Goal: Find specific page/section: Find specific page/section

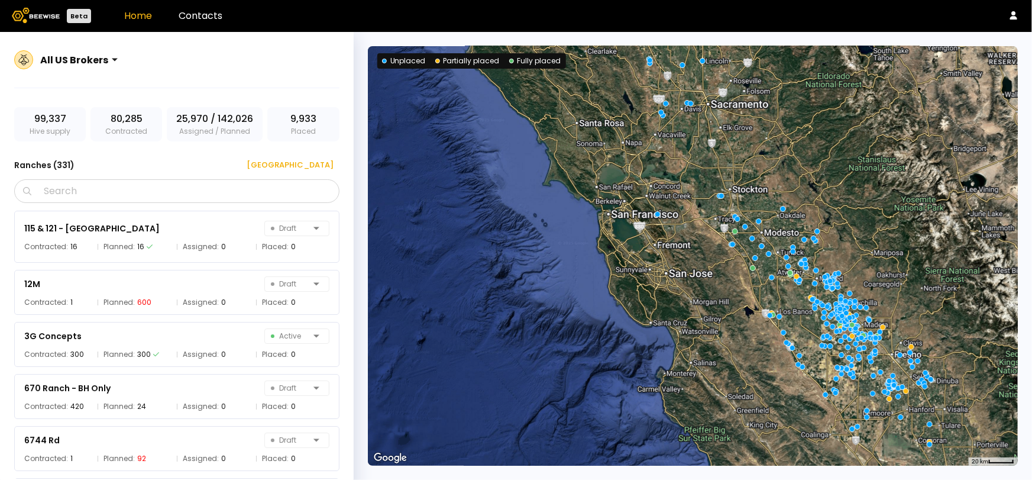
drag, startPoint x: 723, startPoint y: 270, endPoint x: 618, endPoint y: 271, distance: 104.7
click at [618, 271] on div at bounding box center [693, 255] width 650 height 419
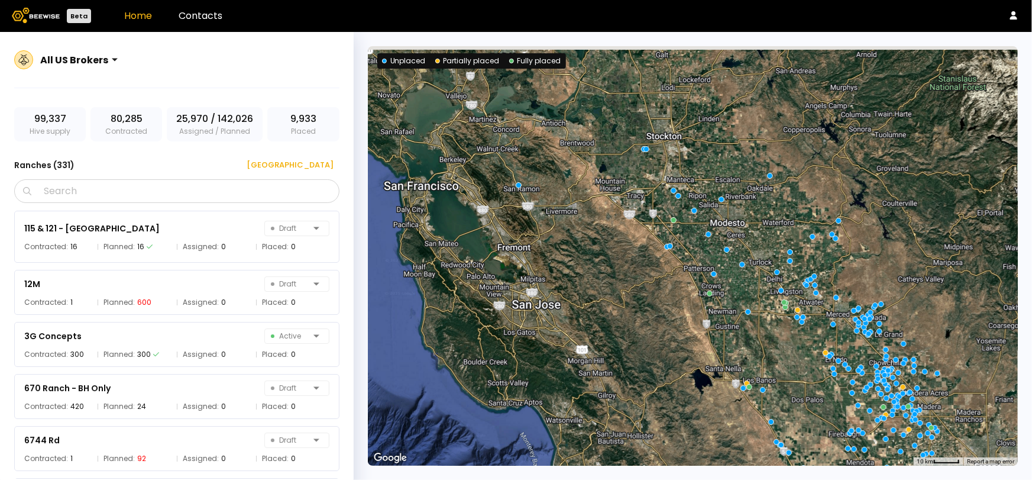
drag, startPoint x: 738, startPoint y: 281, endPoint x: 652, endPoint y: 305, distance: 89.7
click at [652, 305] on div at bounding box center [693, 255] width 650 height 419
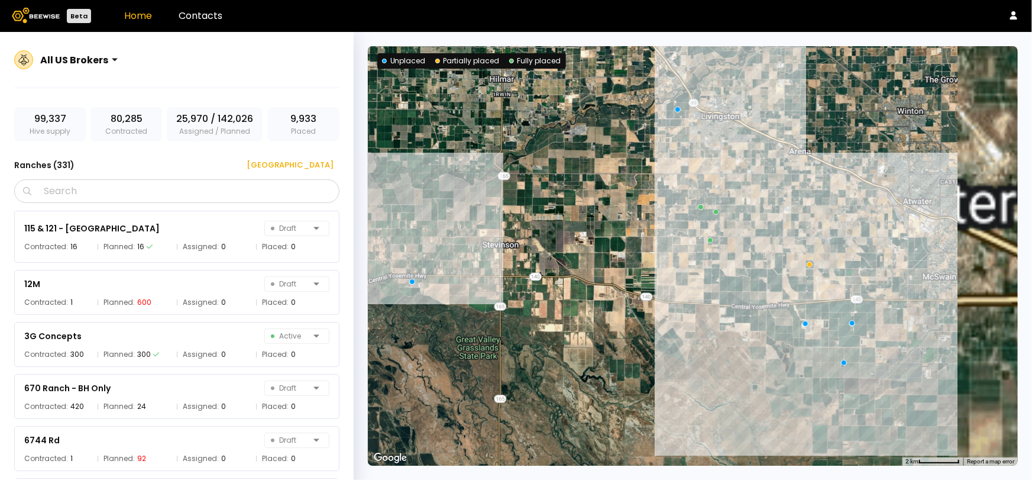
drag, startPoint x: 874, startPoint y: 268, endPoint x: 704, endPoint y: 287, distance: 170.8
click at [704, 287] on div at bounding box center [693, 255] width 650 height 419
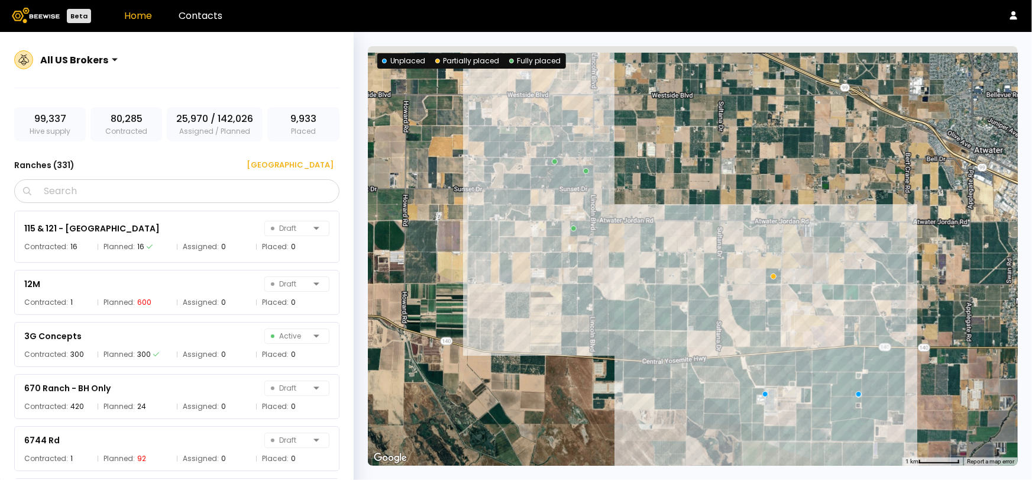
drag, startPoint x: 734, startPoint y: 270, endPoint x: 592, endPoint y: 302, distance: 145.4
click at [592, 302] on div at bounding box center [693, 255] width 650 height 419
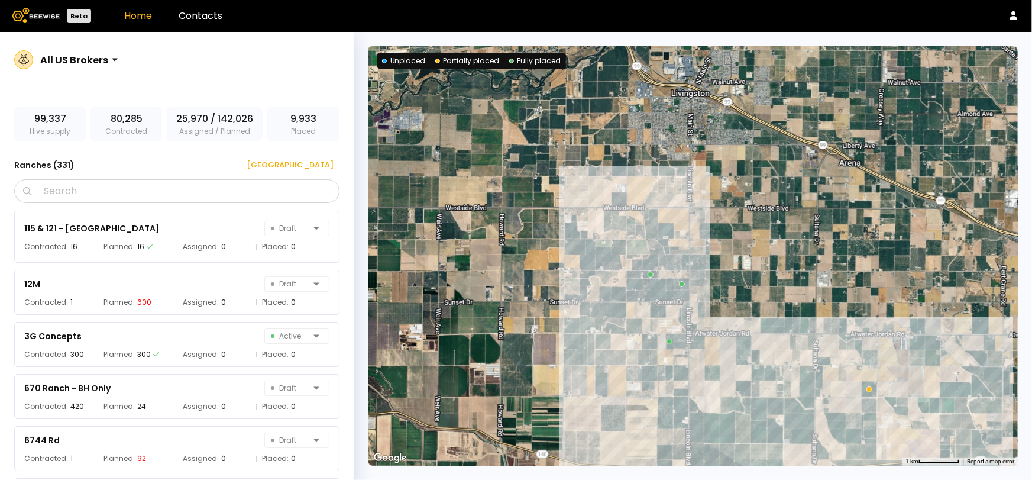
drag, startPoint x: 592, startPoint y: 302, endPoint x: 697, endPoint y: 415, distance: 154.9
click at [697, 415] on div at bounding box center [693, 255] width 650 height 419
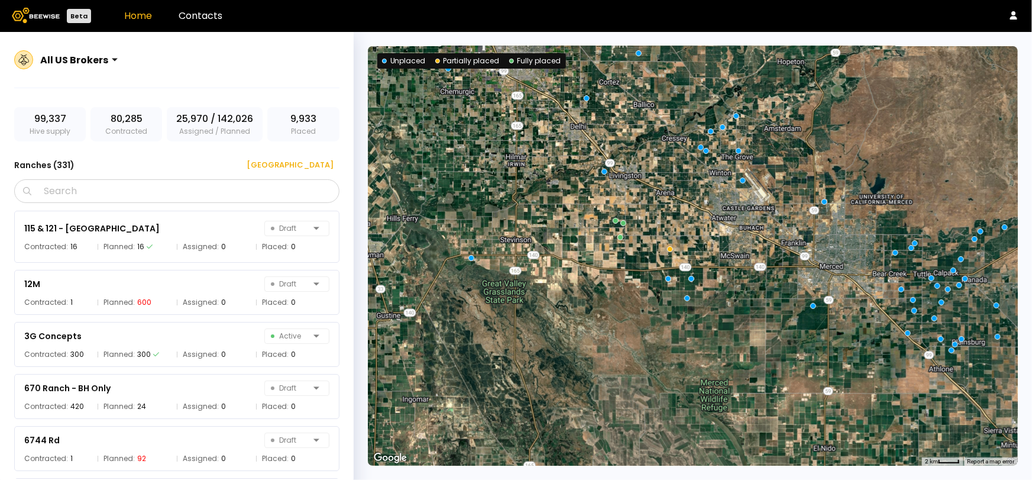
drag, startPoint x: 699, startPoint y: 255, endPoint x: 664, endPoint y: 205, distance: 61.1
click at [664, 205] on div at bounding box center [693, 255] width 650 height 419
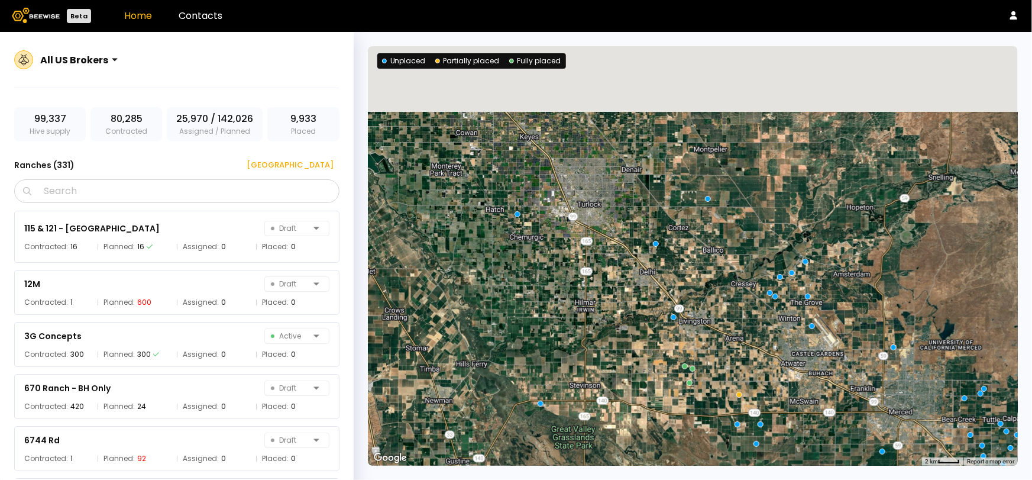
drag, startPoint x: 609, startPoint y: 219, endPoint x: 724, endPoint y: 367, distance: 187.6
click at [724, 367] on div at bounding box center [693, 255] width 650 height 419
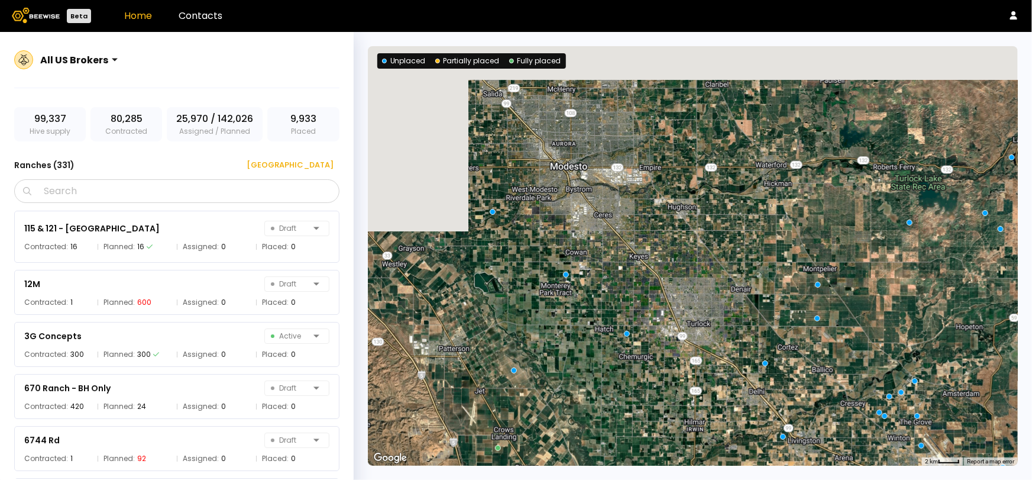
drag, startPoint x: 638, startPoint y: 210, endPoint x: 764, endPoint y: 348, distance: 186.3
click at [764, 348] on div at bounding box center [693, 255] width 650 height 419
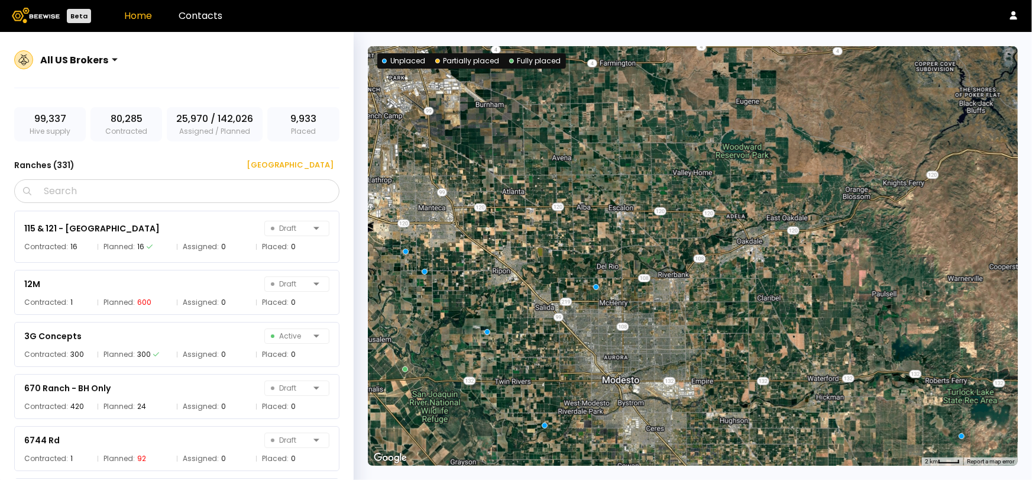
drag, startPoint x: 759, startPoint y: 236, endPoint x: 790, endPoint y: 422, distance: 188.9
click at [790, 422] on div at bounding box center [693, 255] width 650 height 419
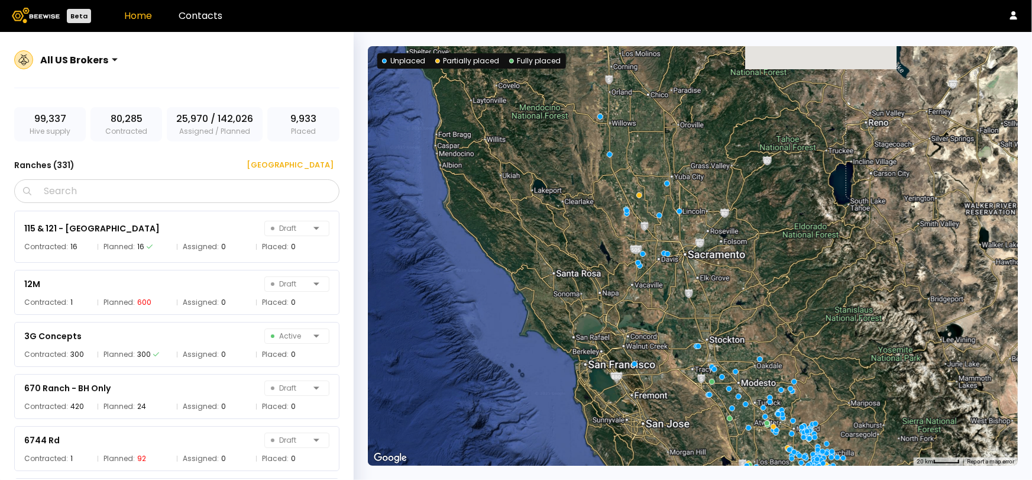
drag, startPoint x: 687, startPoint y: 278, endPoint x: 718, endPoint y: 321, distance: 52.9
click at [718, 321] on div at bounding box center [693, 255] width 650 height 419
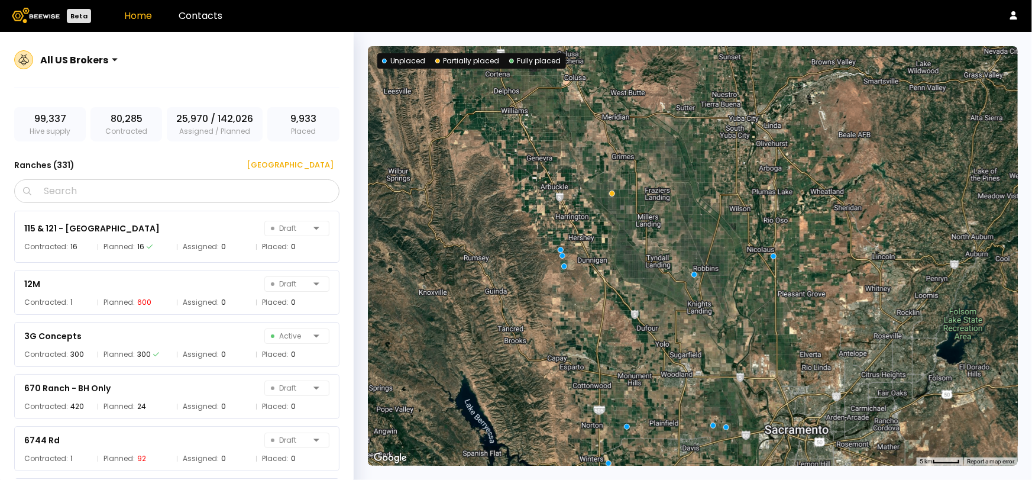
drag, startPoint x: 636, startPoint y: 173, endPoint x: 647, endPoint y: 283, distance: 110.6
click at [647, 283] on div at bounding box center [693, 255] width 650 height 419
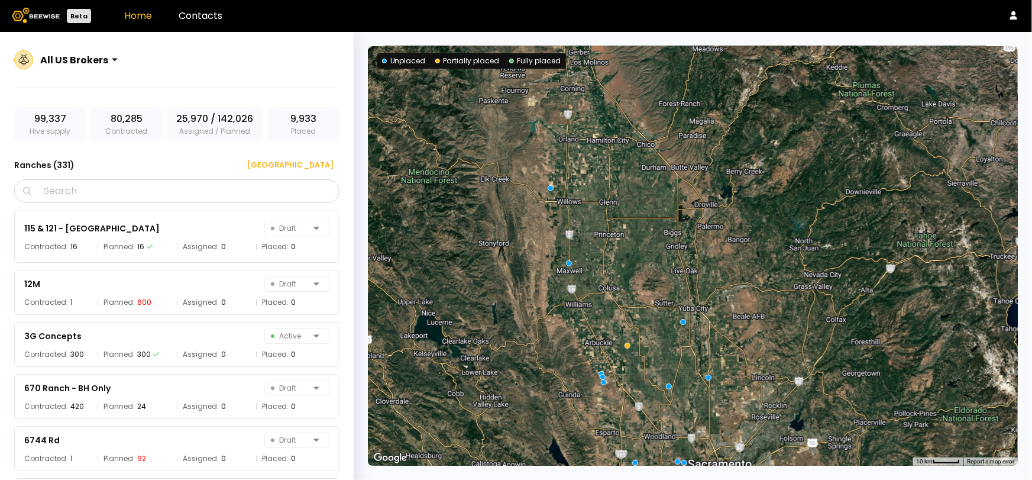
drag, startPoint x: 704, startPoint y: 245, endPoint x: 702, endPoint y: 354, distance: 108.8
click at [702, 354] on div at bounding box center [693, 255] width 650 height 419
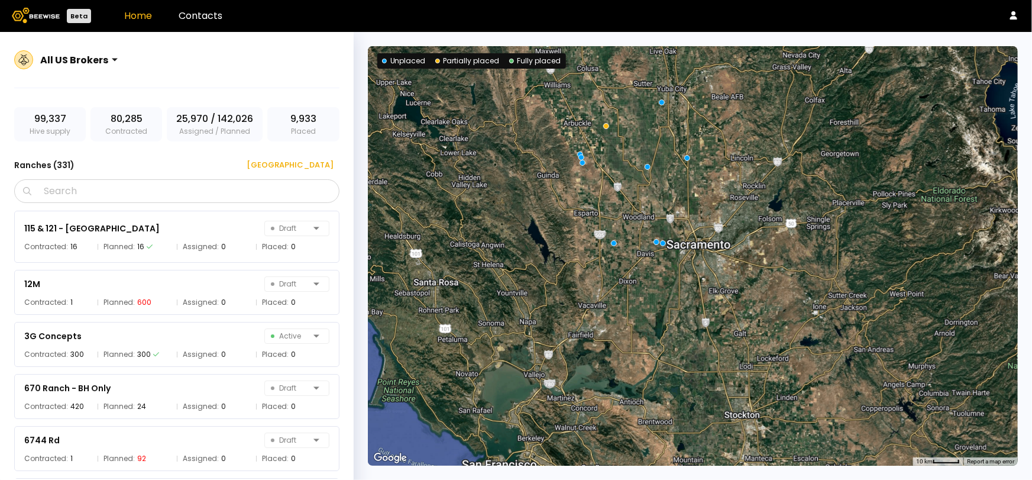
drag, startPoint x: 671, startPoint y: 202, endPoint x: 644, endPoint y: -30, distance: 232.9
click at [644, 0] on html "Beta Home Contacts All US Brokers 99,337 Hive supply 80,285 Contracted 25,970 /…" at bounding box center [516, 240] width 1032 height 480
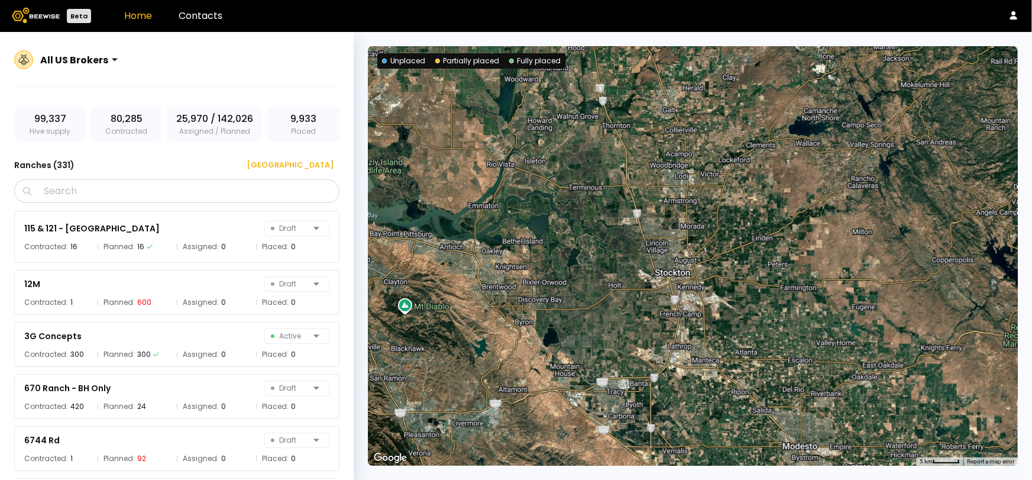
drag, startPoint x: 673, startPoint y: 279, endPoint x: 547, endPoint y: 25, distance: 283.0
click at [547, 25] on div "Beta Home Contacts All US Brokers 99,337 Hive supply 80,285 Contracted 25,970 /…" at bounding box center [516, 240] width 1032 height 480
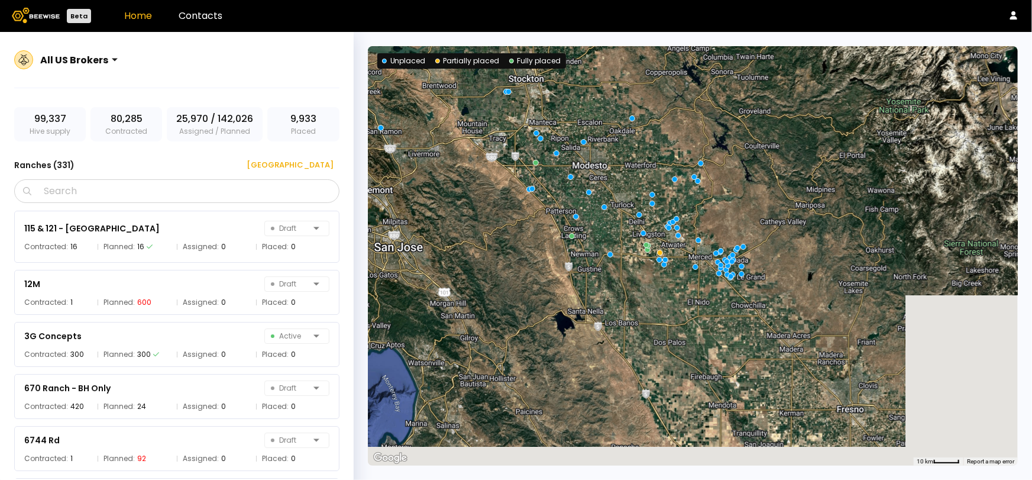
drag, startPoint x: 552, startPoint y: 278, endPoint x: 474, endPoint y: 88, distance: 205.5
click at [474, 88] on div at bounding box center [693, 255] width 650 height 419
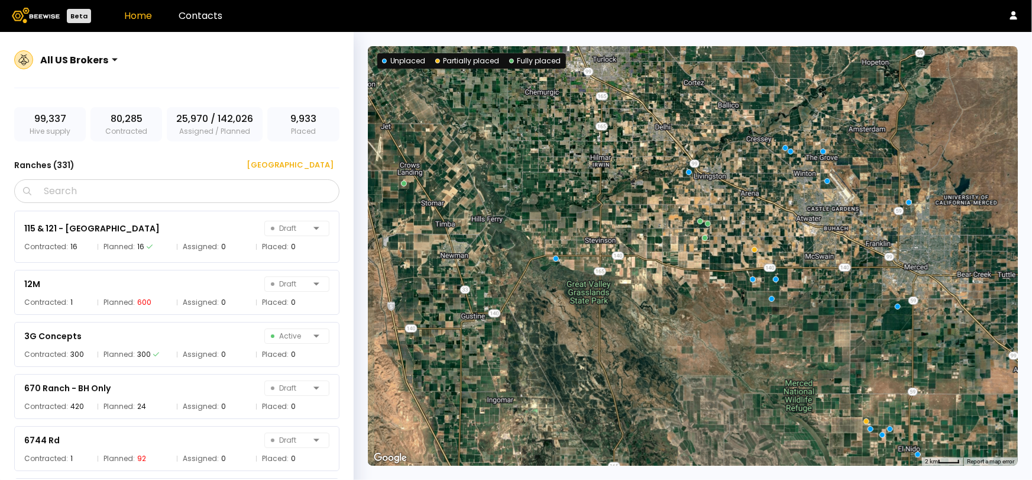
drag, startPoint x: 806, startPoint y: 304, endPoint x: 716, endPoint y: 401, distance: 131.9
click at [716, 401] on div at bounding box center [693, 255] width 650 height 419
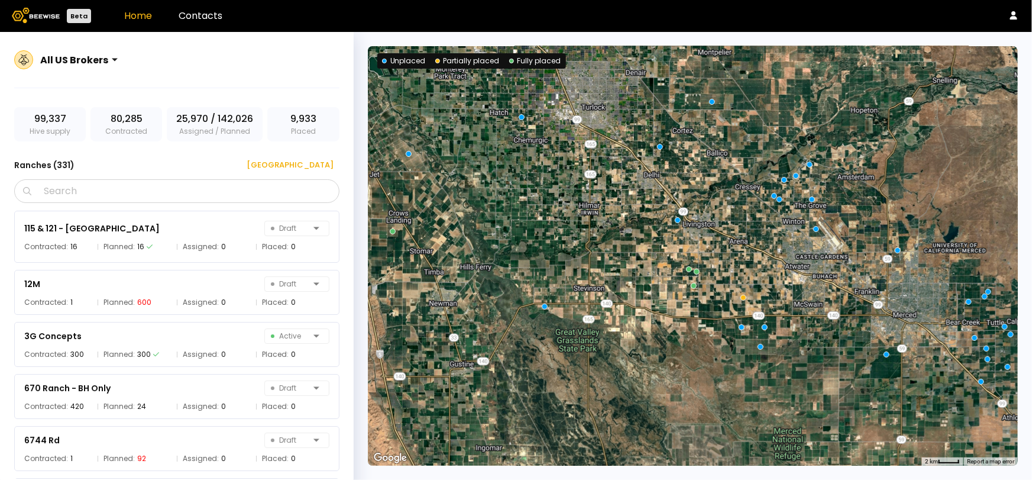
drag, startPoint x: 710, startPoint y: 287, endPoint x: 700, endPoint y: 338, distance: 51.9
click at [700, 338] on div at bounding box center [693, 255] width 650 height 419
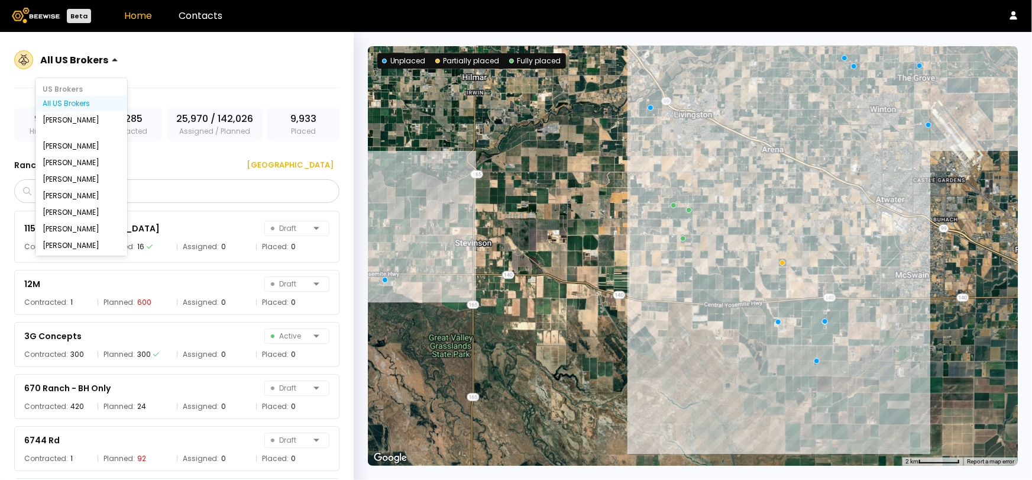
click at [76, 59] on div at bounding box center [74, 59] width 68 height 11
click at [72, 229] on div "[PERSON_NAME]" at bounding box center [81, 228] width 77 height 7
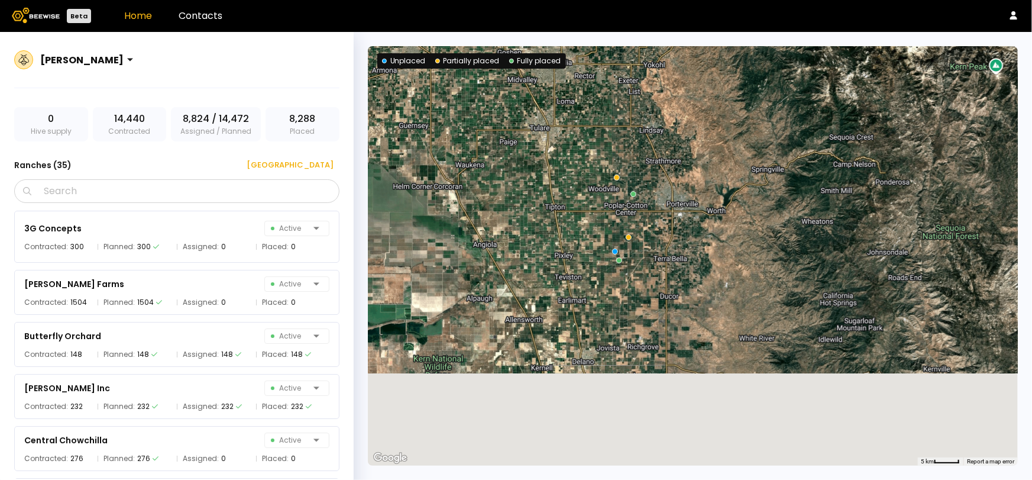
drag, startPoint x: 759, startPoint y: 344, endPoint x: 741, endPoint y: 153, distance: 192.5
click at [741, 153] on div at bounding box center [693, 255] width 650 height 419
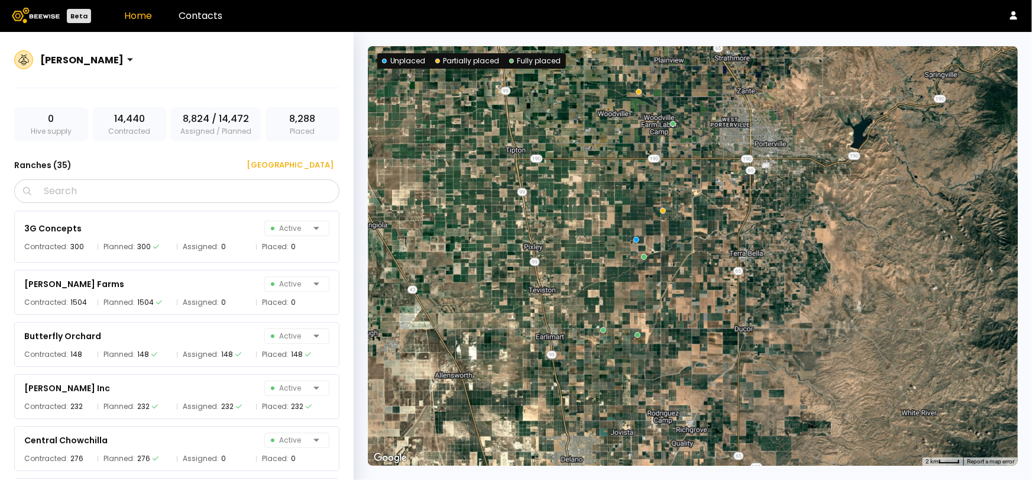
drag, startPoint x: 641, startPoint y: 354, endPoint x: 707, endPoint y: 282, distance: 97.6
click at [707, 282] on div at bounding box center [693, 255] width 650 height 419
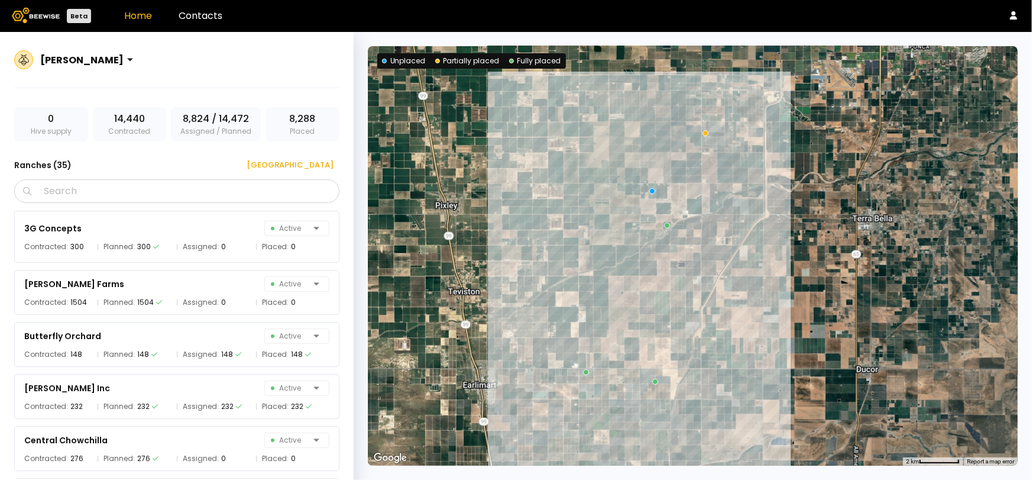
drag, startPoint x: 680, startPoint y: 270, endPoint x: 775, endPoint y: 261, distance: 95.0
click at [775, 261] on div at bounding box center [693, 255] width 650 height 419
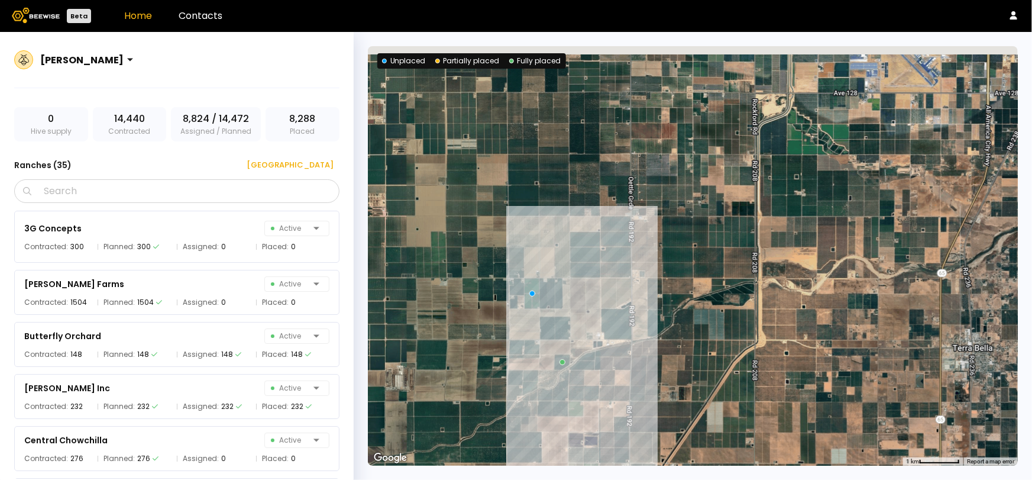
drag, startPoint x: 691, startPoint y: 292, endPoint x: 688, endPoint y: 461, distance: 169.2
click at [688, 463] on div at bounding box center [693, 255] width 650 height 419
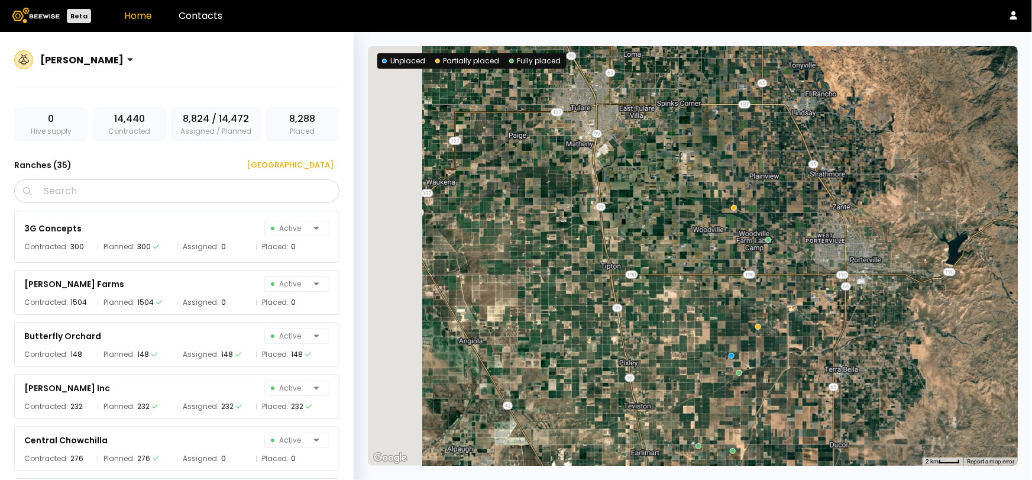
drag, startPoint x: 535, startPoint y: 246, endPoint x: 797, endPoint y: 331, distance: 275.0
click at [797, 331] on div at bounding box center [693, 255] width 650 height 419
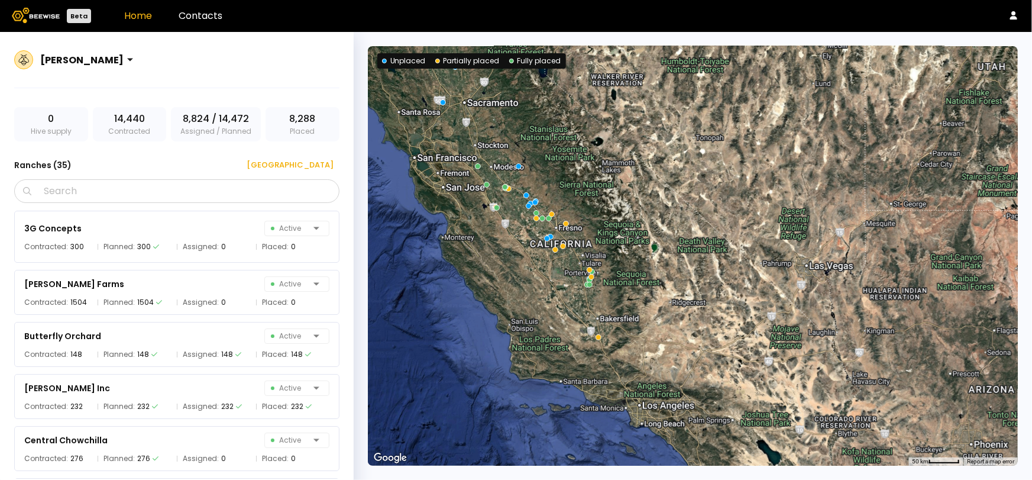
drag, startPoint x: 528, startPoint y: 234, endPoint x: 585, endPoint y: 336, distance: 116.5
click at [585, 336] on div at bounding box center [693, 255] width 650 height 419
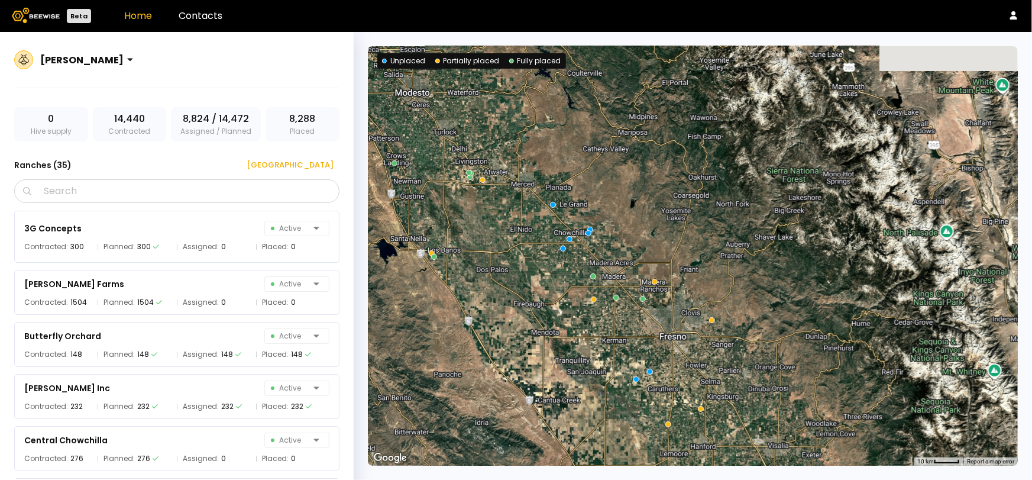
drag, startPoint x: 603, startPoint y: 235, endPoint x: 632, endPoint y: 339, distance: 107.9
click at [632, 339] on div at bounding box center [693, 255] width 650 height 419
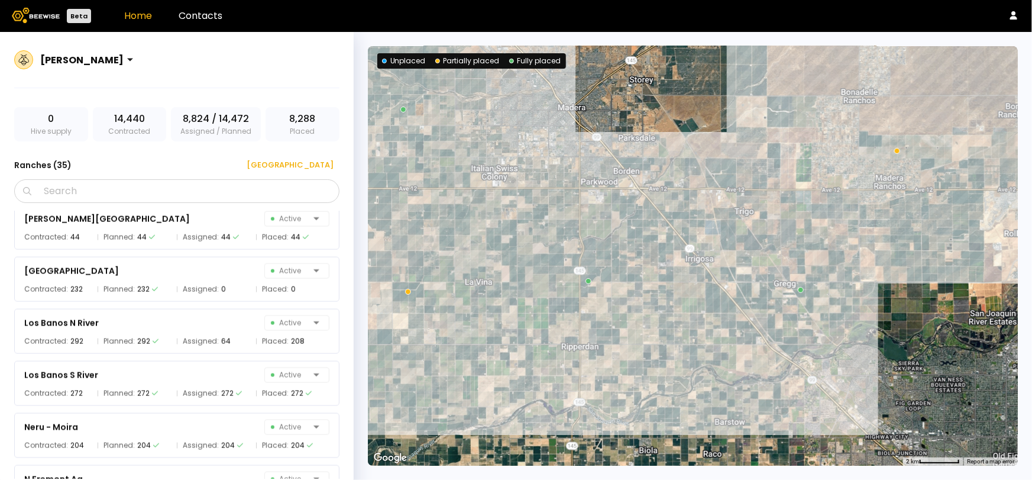
scroll to position [898, 0]
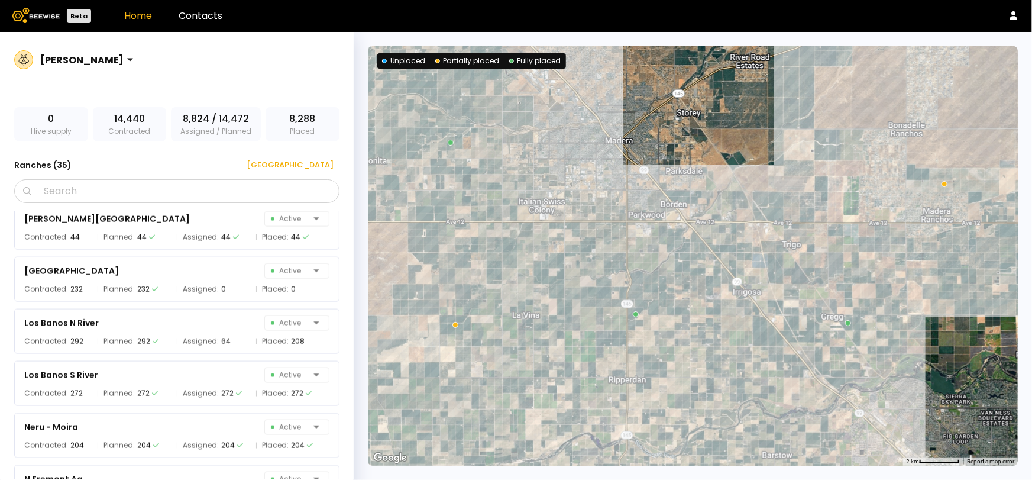
drag, startPoint x: 426, startPoint y: 171, endPoint x: 475, endPoint y: 204, distance: 58.7
click at [475, 204] on div at bounding box center [693, 255] width 650 height 419
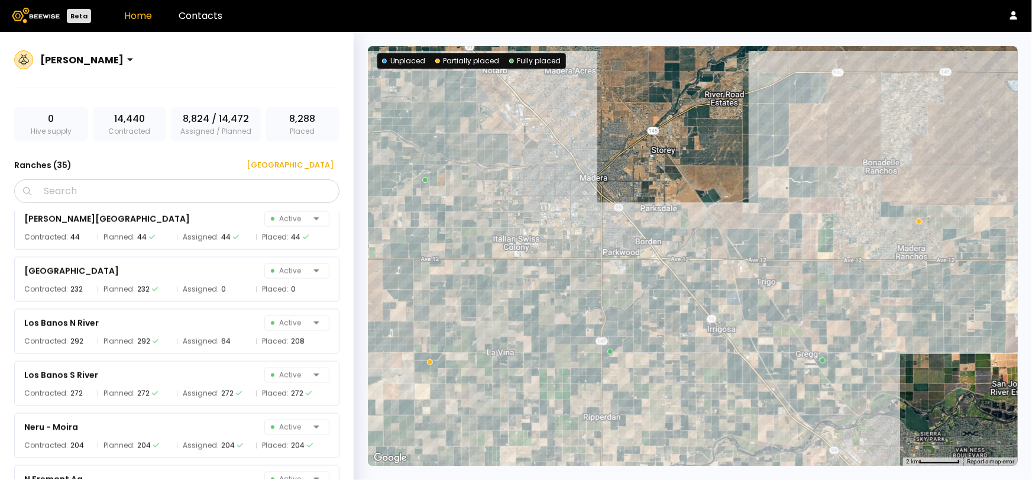
drag, startPoint x: 573, startPoint y: 212, endPoint x: 549, endPoint y: 241, distance: 36.6
click at [550, 241] on div at bounding box center [693, 255] width 650 height 419
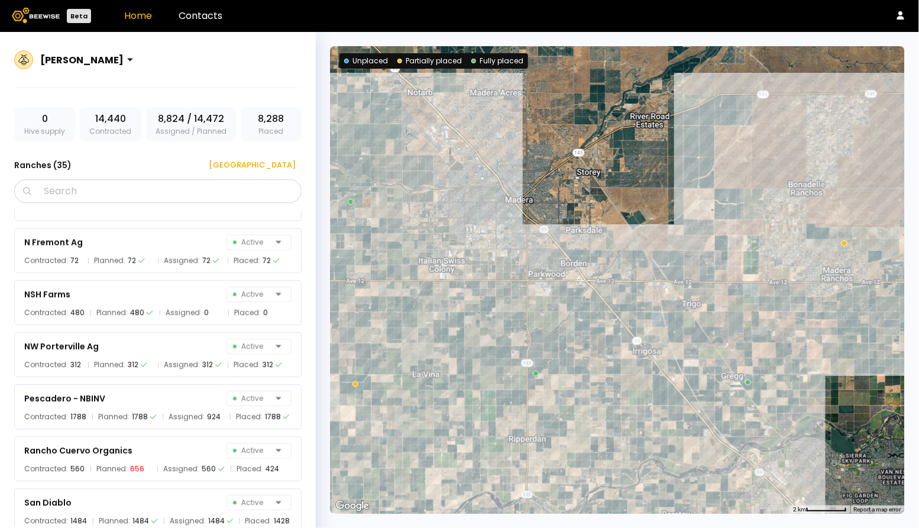
scroll to position [1153, 0]
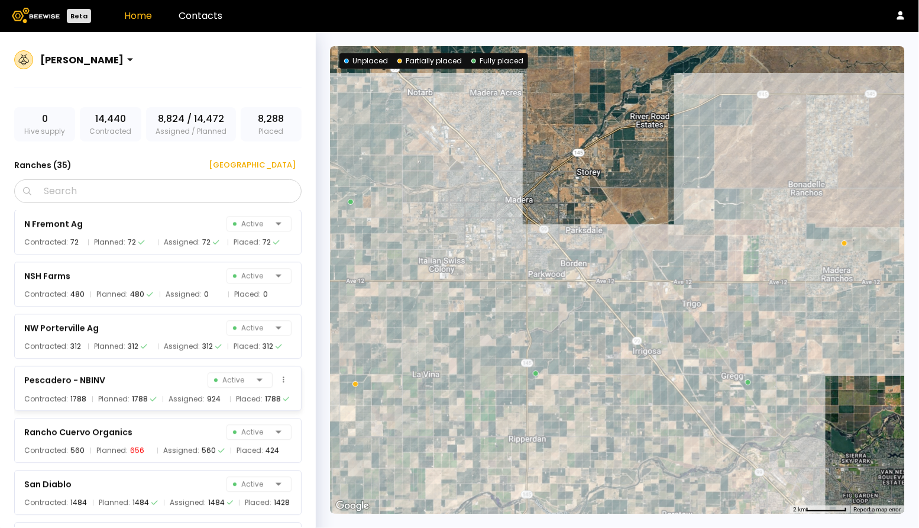
click at [172, 378] on div "Pescadero - NBINV Active" at bounding box center [157, 379] width 267 height 17
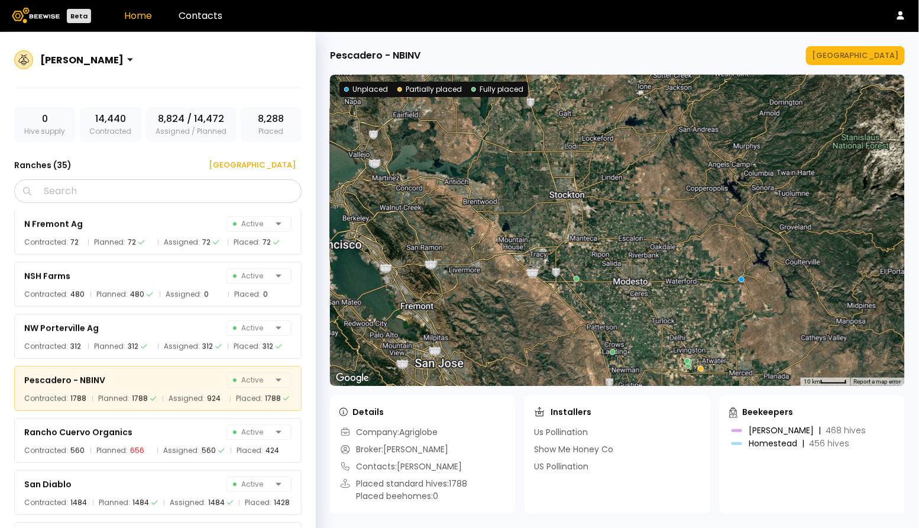
drag, startPoint x: 605, startPoint y: 179, endPoint x: 606, endPoint y: 298, distance: 119.5
click at [606, 298] on div at bounding box center [617, 230] width 575 height 311
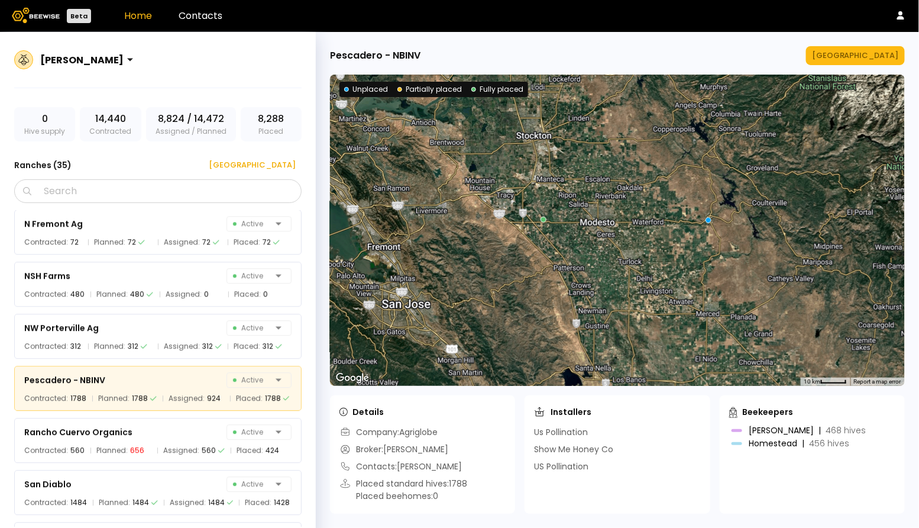
drag, startPoint x: 602, startPoint y: 290, endPoint x: 567, endPoint y: 193, distance: 102.3
click at [567, 193] on div at bounding box center [617, 230] width 575 height 311
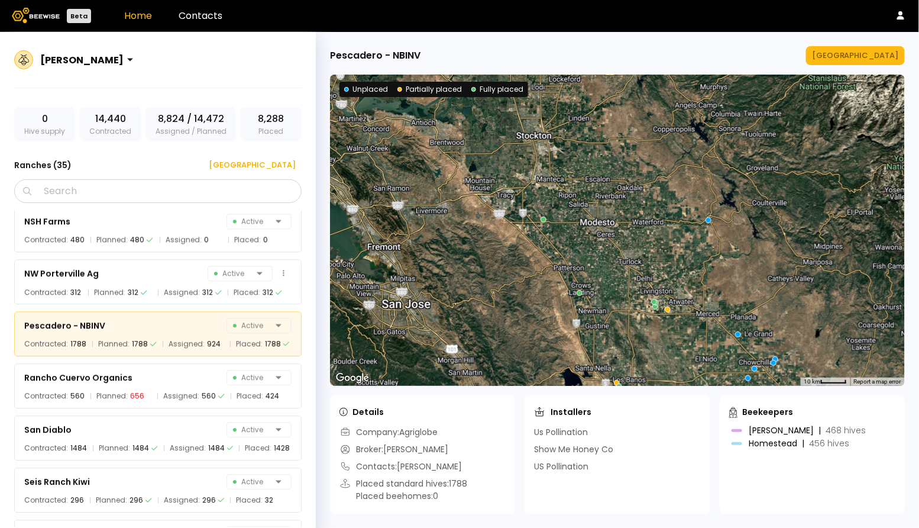
scroll to position [1214, 0]
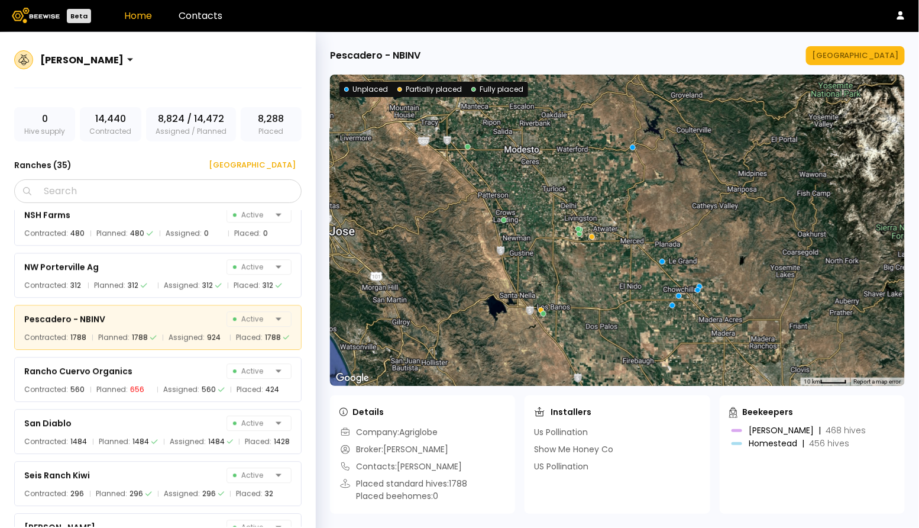
drag, startPoint x: 619, startPoint y: 261, endPoint x: 542, endPoint y: 188, distance: 106.7
click at [542, 188] on div at bounding box center [617, 230] width 575 height 311
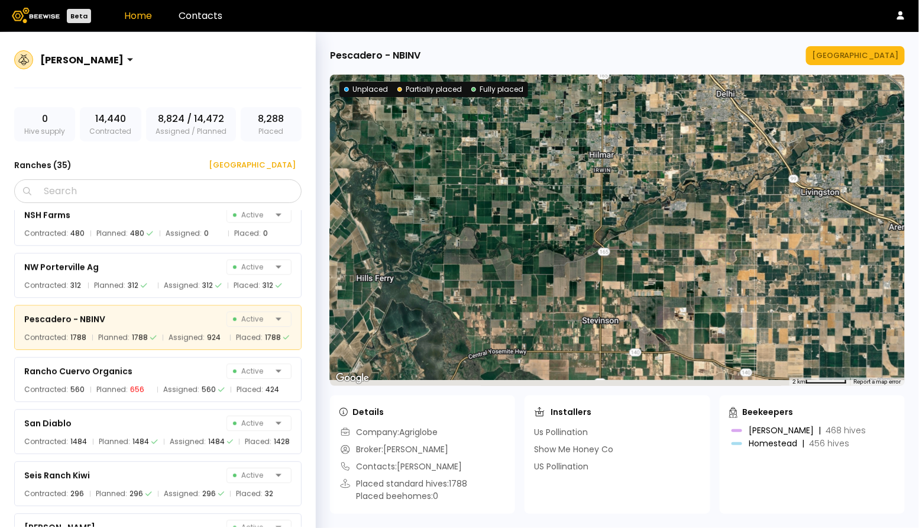
drag, startPoint x: 599, startPoint y: 253, endPoint x: 593, endPoint y: 105, distance: 147.4
click at [593, 105] on div at bounding box center [617, 230] width 575 height 311
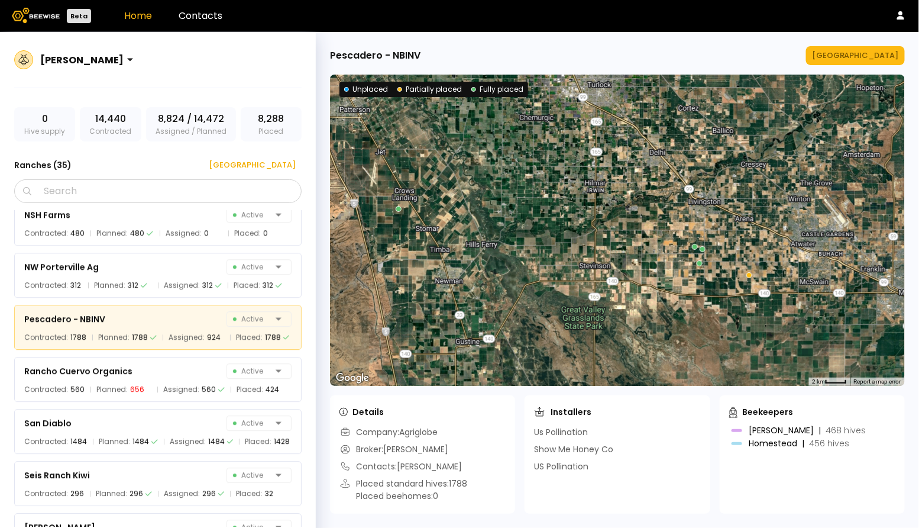
drag, startPoint x: 602, startPoint y: 127, endPoint x: 603, endPoint y: 189, distance: 62.7
click at [603, 189] on div at bounding box center [617, 230] width 575 height 311
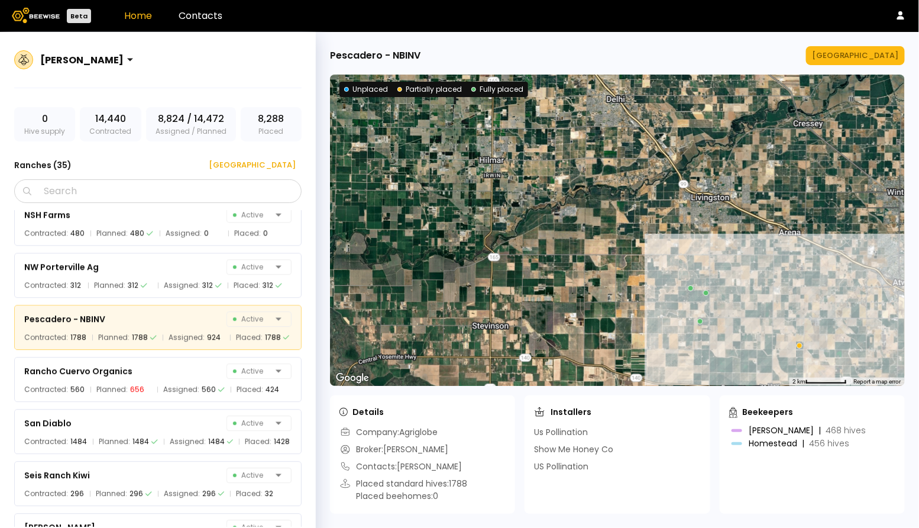
drag, startPoint x: 677, startPoint y: 245, endPoint x: 635, endPoint y: 245, distance: 42.0
click at [635, 245] on div at bounding box center [617, 230] width 575 height 311
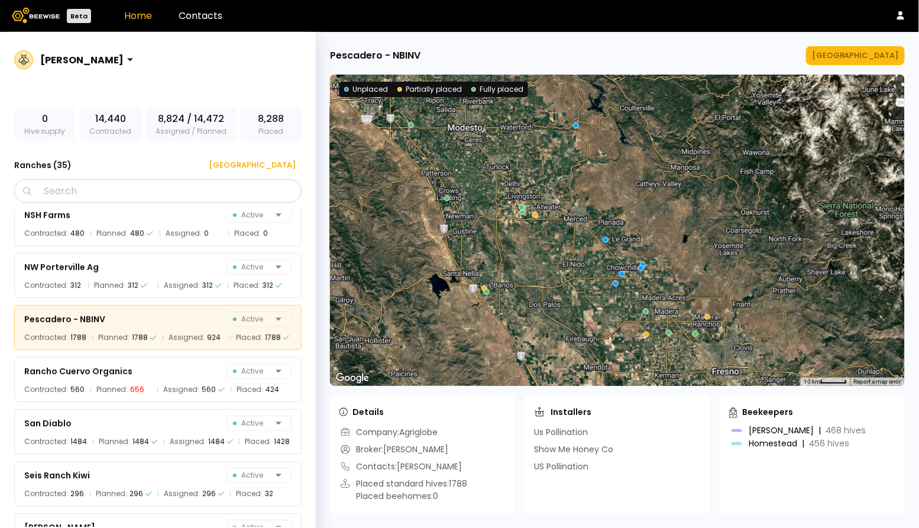
drag, startPoint x: 712, startPoint y: 299, endPoint x: 552, endPoint y: 266, distance: 162.5
click at [552, 266] on div at bounding box center [617, 230] width 575 height 311
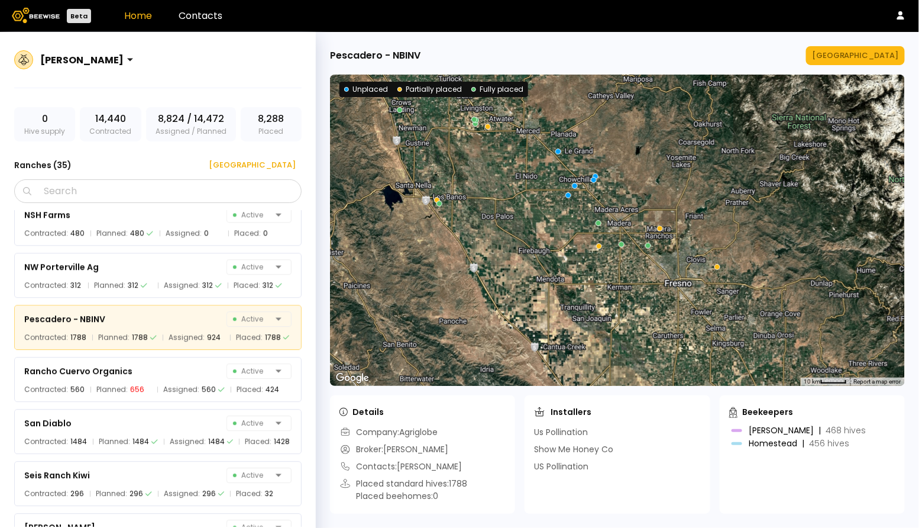
drag, startPoint x: 665, startPoint y: 283, endPoint x: 633, endPoint y: 173, distance: 114.4
click at [634, 173] on div at bounding box center [617, 230] width 575 height 311
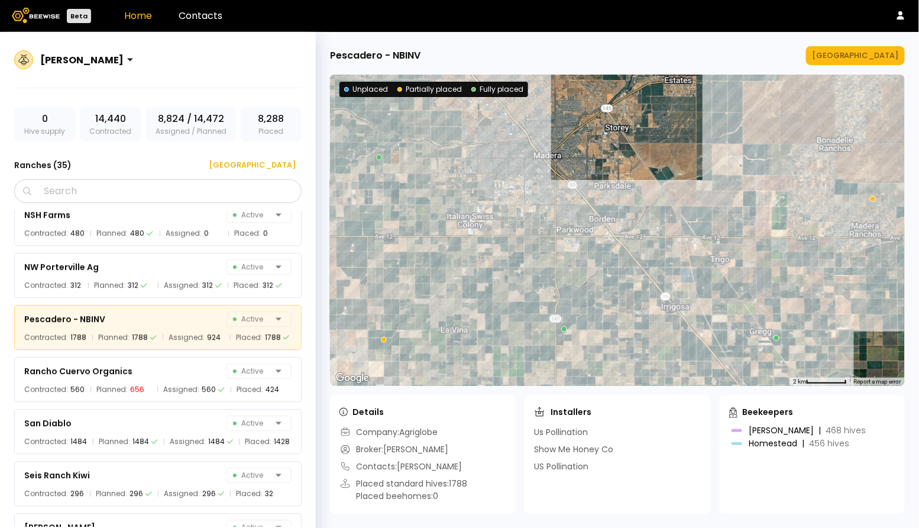
drag, startPoint x: 678, startPoint y: 248, endPoint x: 731, endPoint y: 284, distance: 64.0
click at [732, 284] on div at bounding box center [617, 230] width 575 height 311
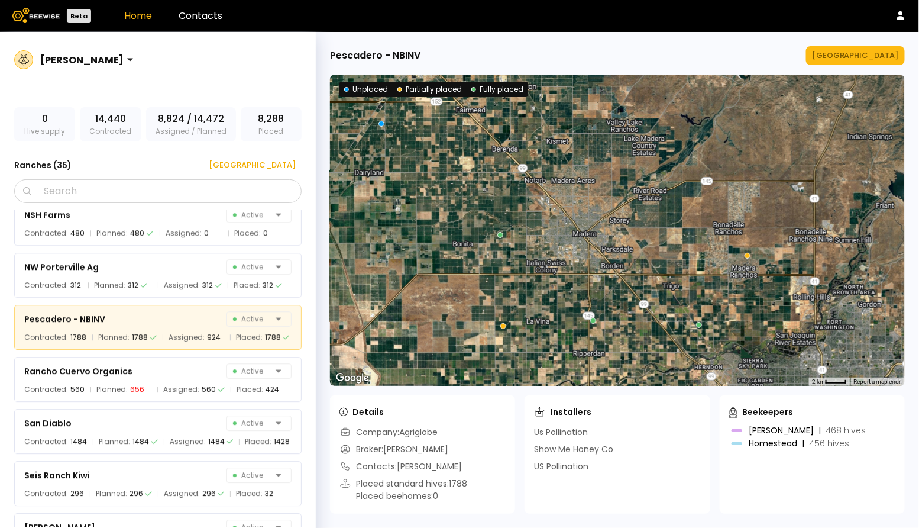
drag, startPoint x: 716, startPoint y: 281, endPoint x: 661, endPoint y: 295, distance: 56.8
click at [661, 295] on div at bounding box center [617, 230] width 575 height 311
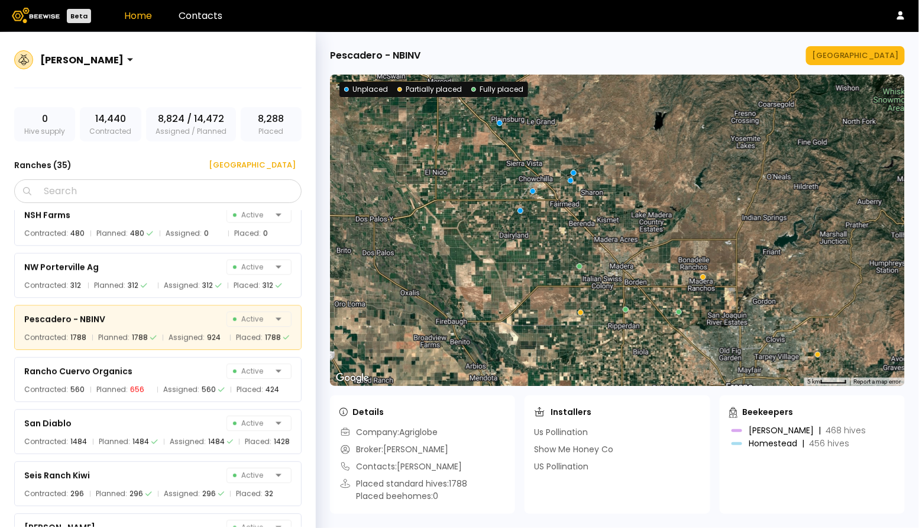
click at [659, 294] on div at bounding box center [617, 230] width 575 height 311
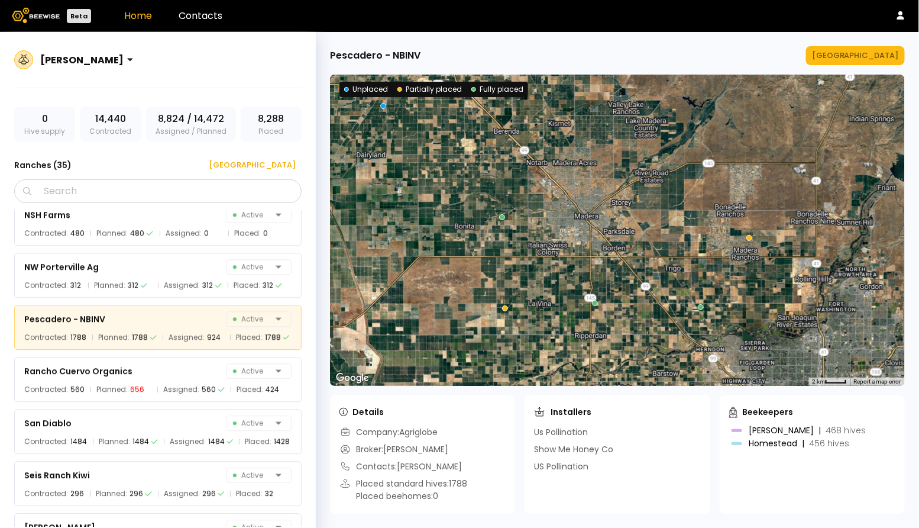
drag, startPoint x: 662, startPoint y: 295, endPoint x: 658, endPoint y: 233, distance: 61.7
click at [658, 233] on div at bounding box center [617, 230] width 575 height 311
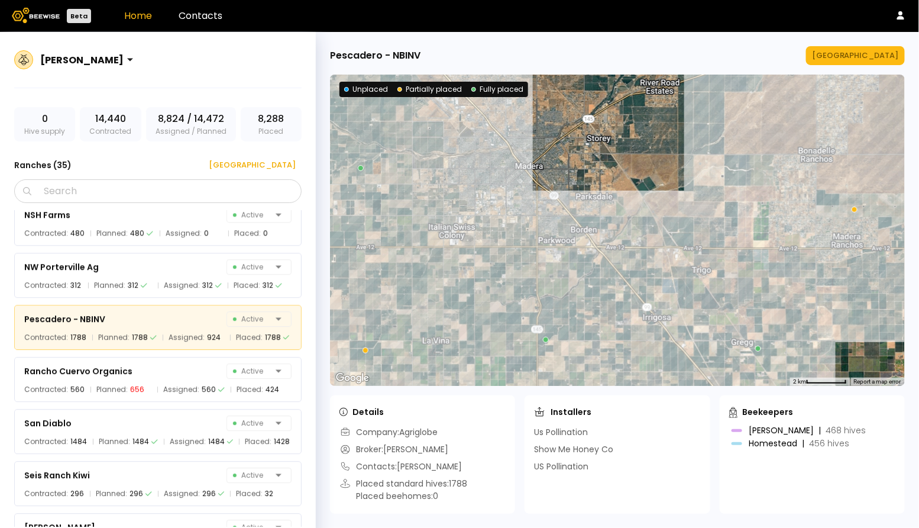
drag, startPoint x: 655, startPoint y: 233, endPoint x: 683, endPoint y: 241, distance: 28.8
click at [683, 241] on div at bounding box center [617, 230] width 575 height 311
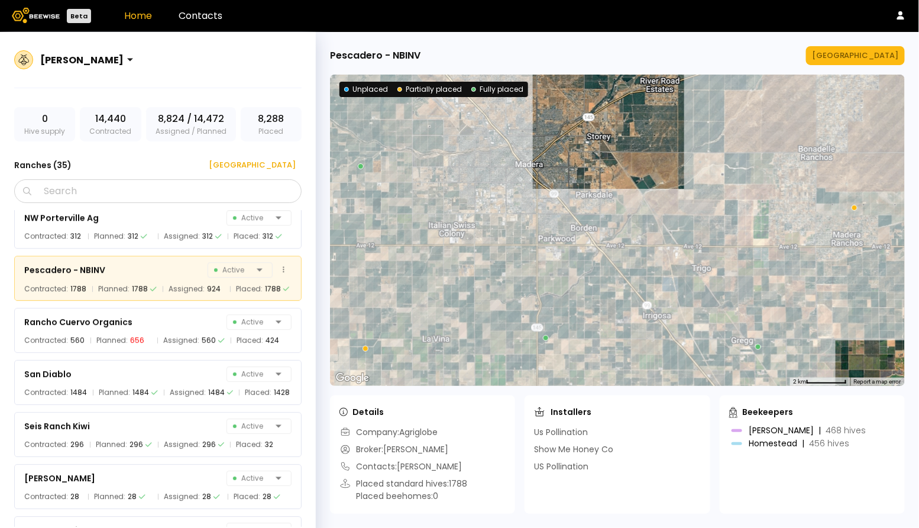
scroll to position [1264, 0]
